Goal: Task Accomplishment & Management: Use online tool/utility

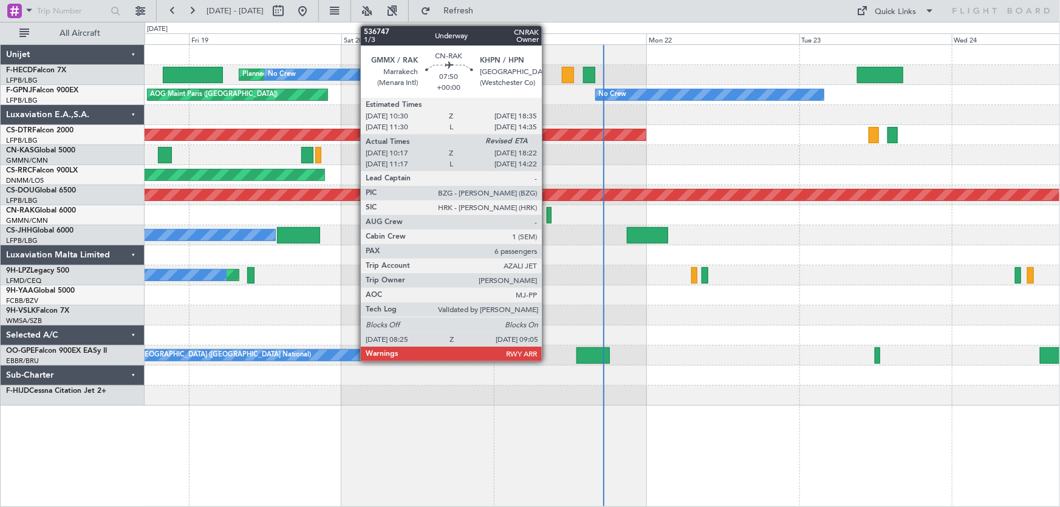
click at [548, 221] on div at bounding box center [549, 215] width 4 height 16
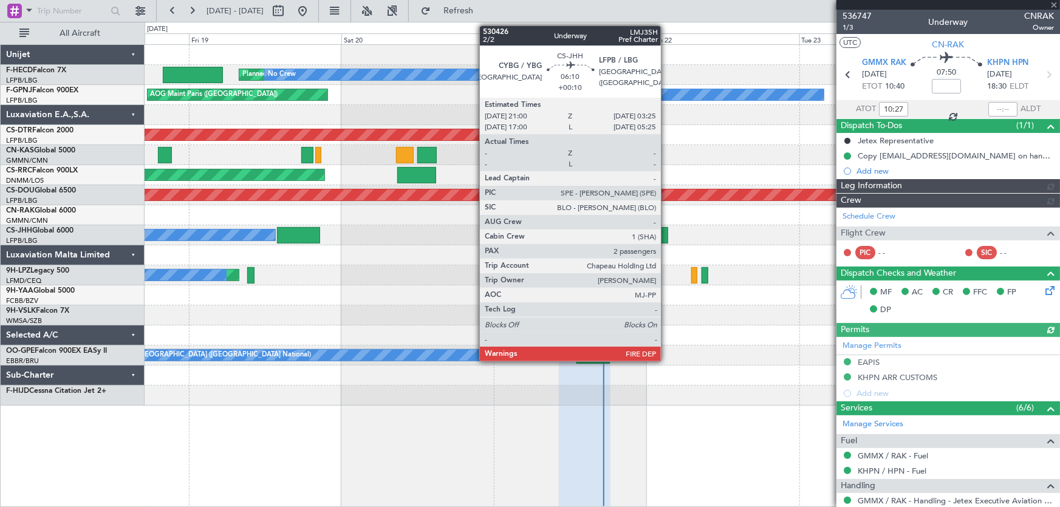
type input "[PERSON_NAME] ([PERSON_NAME])"
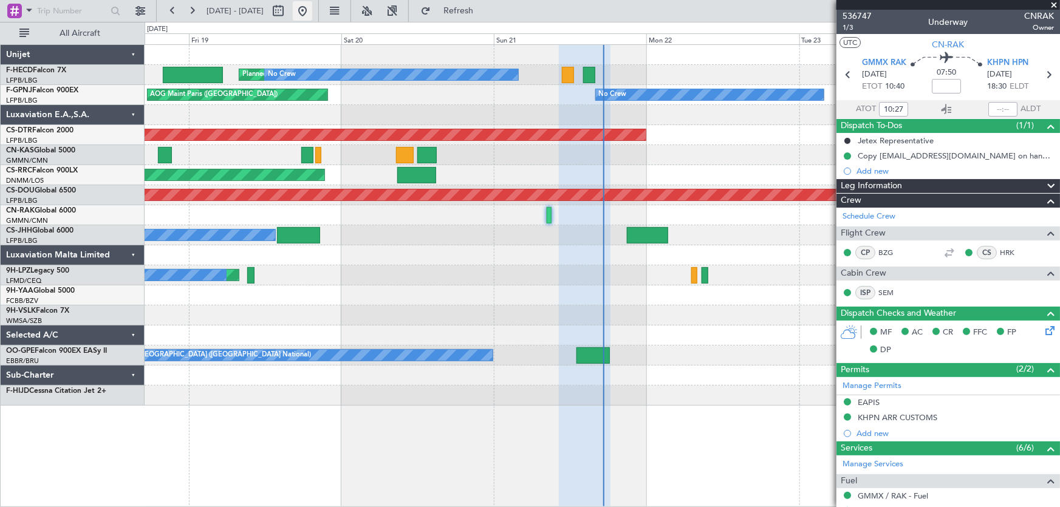
click at [312, 18] on button at bounding box center [302, 10] width 19 height 19
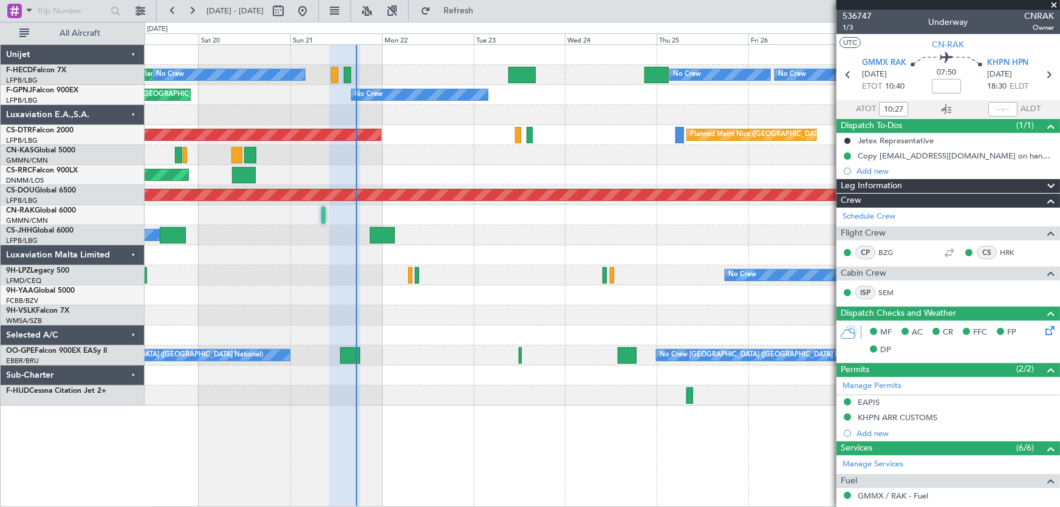
click at [430, 249] on div "Planned Maint [GEOGRAPHIC_DATA] ([GEOGRAPHIC_DATA]) No Crew No Crew Planned Mai…" at bounding box center [603, 225] width 916 height 361
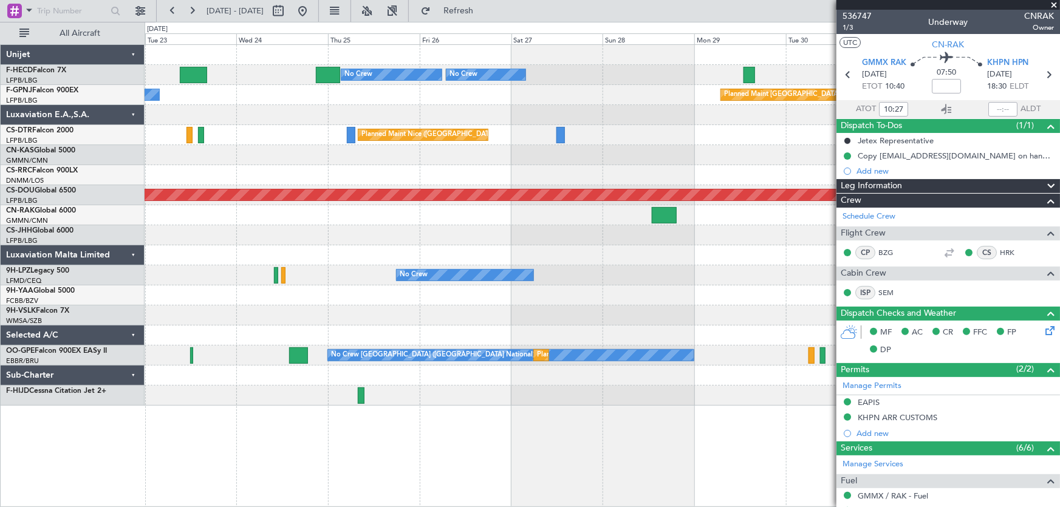
click at [294, 273] on div "No Crew Planned Maint [GEOGRAPHIC_DATA] ([GEOGRAPHIC_DATA]) No Crew No Crew Pla…" at bounding box center [603, 225] width 916 height 361
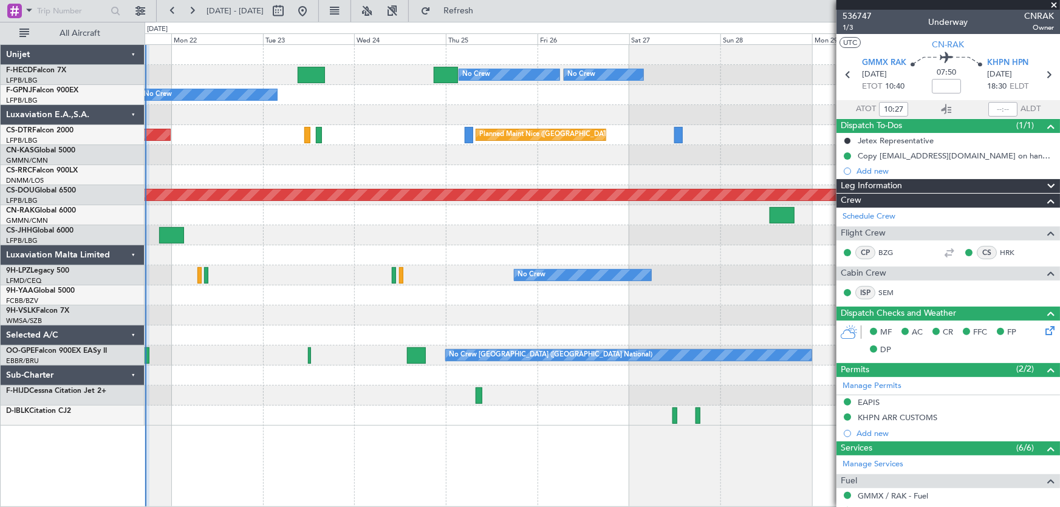
click at [476, 116] on div at bounding box center [603, 115] width 916 height 20
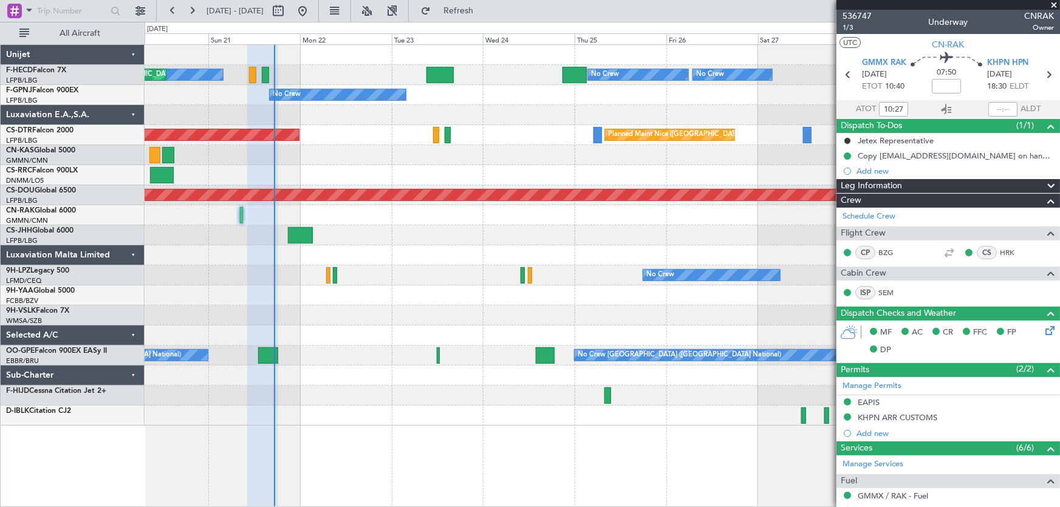
click at [414, 128] on div "Planned Maint Nice ([GEOGRAPHIC_DATA]) AOG Maint Sofia" at bounding box center [603, 135] width 916 height 20
click at [375, 154] on div at bounding box center [603, 155] width 916 height 20
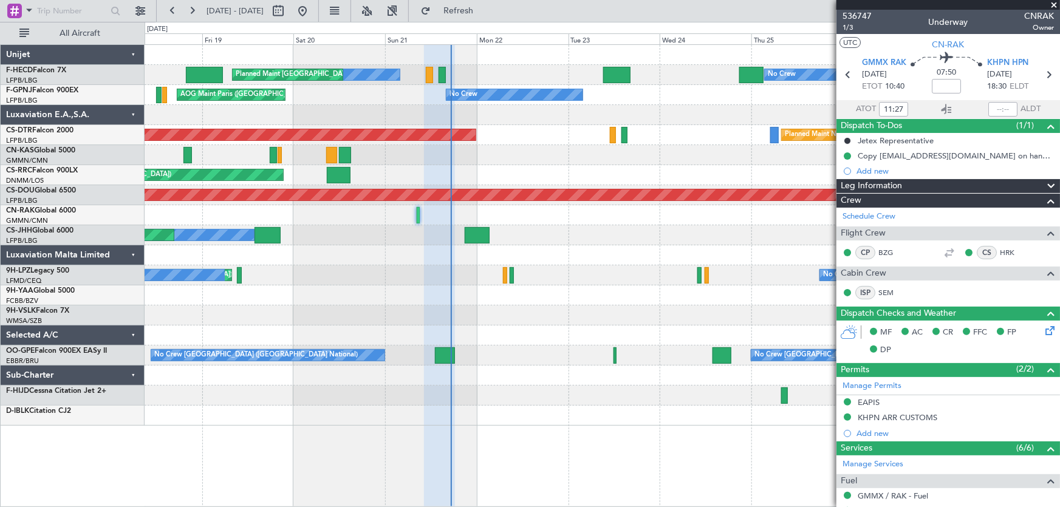
type input "10:27"
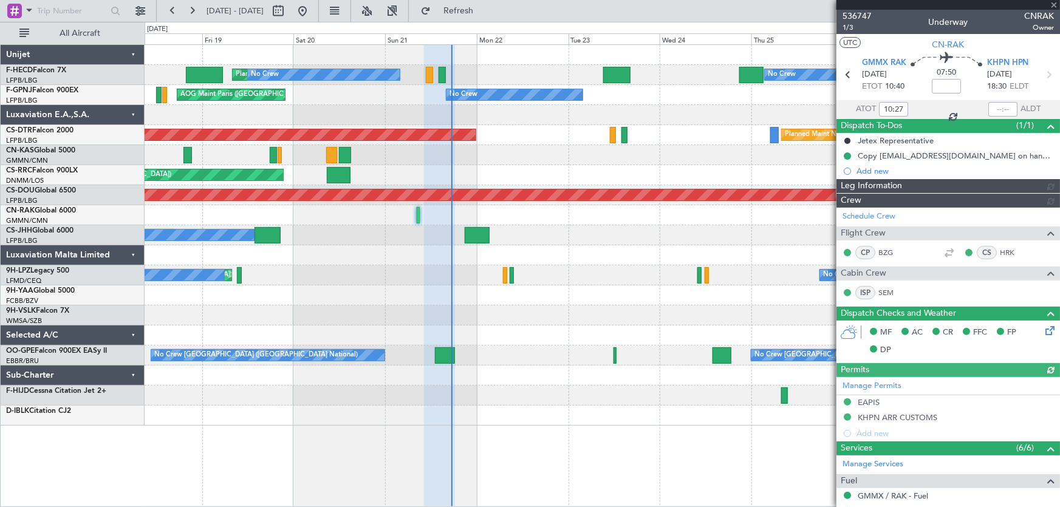
type input "[PERSON_NAME] ([PERSON_NAME])"
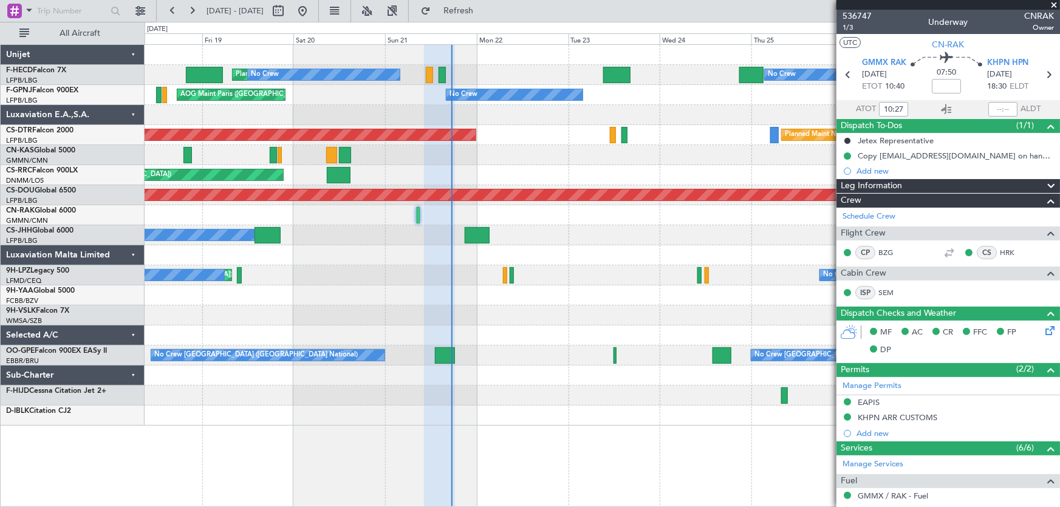
type input "[PERSON_NAME] ([PERSON_NAME])"
